Goal: Find specific page/section: Find specific page/section

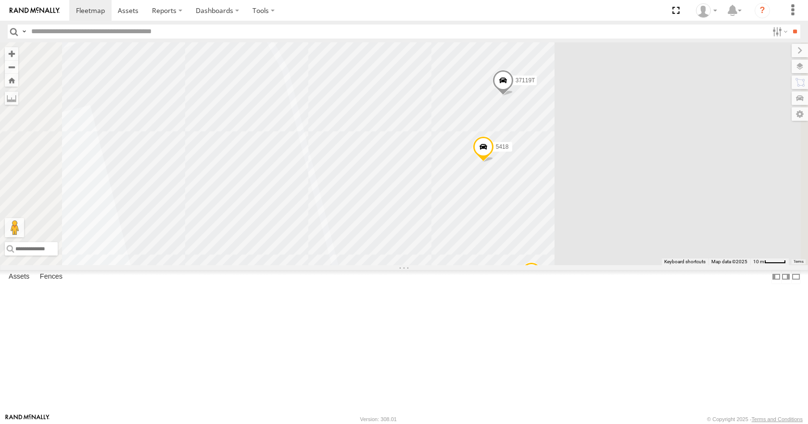
click at [48, 29] on input "text" at bounding box center [397, 32] width 741 height 14
type input "****"
click at [790, 25] on input "**" at bounding box center [795, 32] width 11 height 14
click at [44, 30] on input "****" at bounding box center [397, 32] width 741 height 14
